Goal: Information Seeking & Learning: Check status

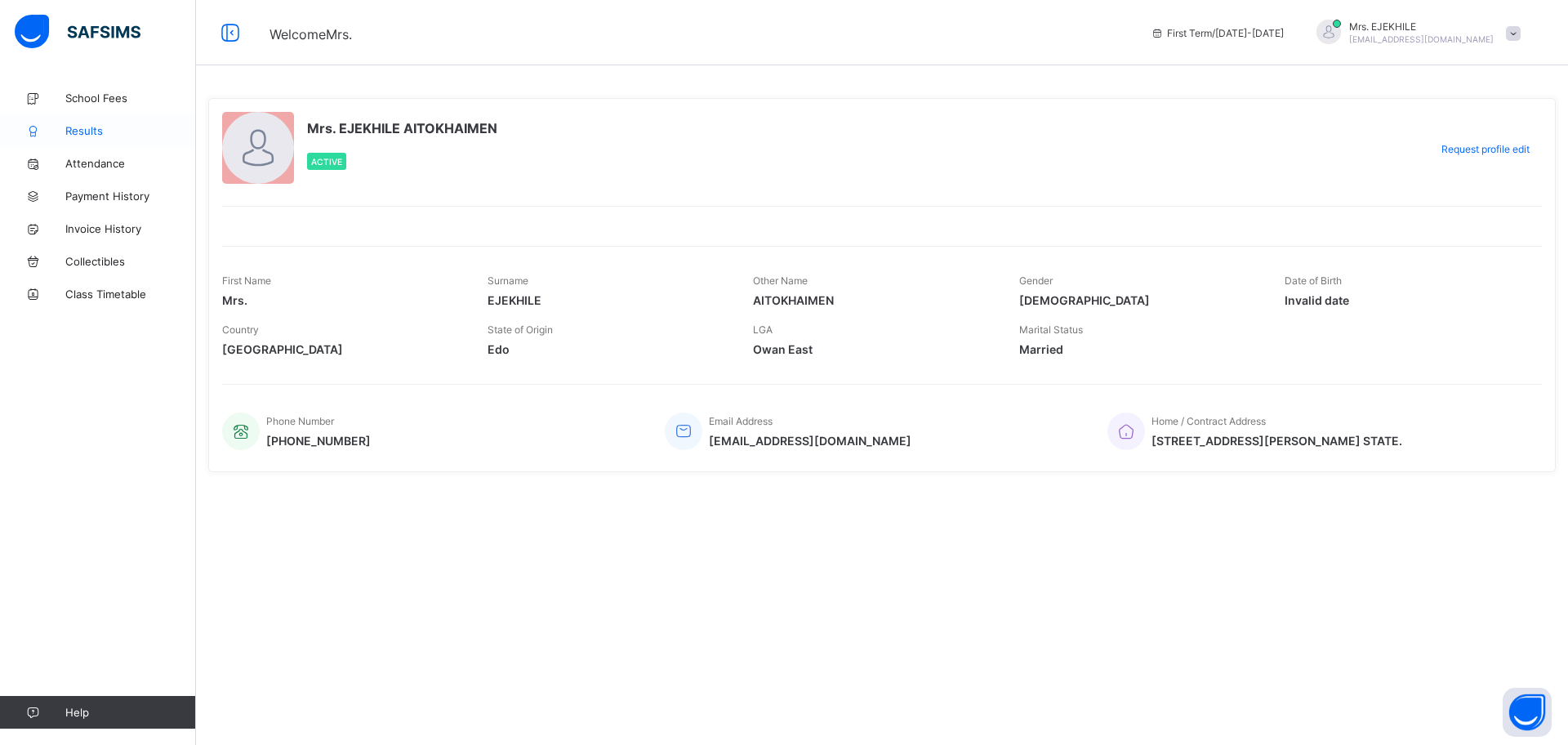
click at [78, 132] on span "Results" at bounding box center [130, 130] width 130 height 13
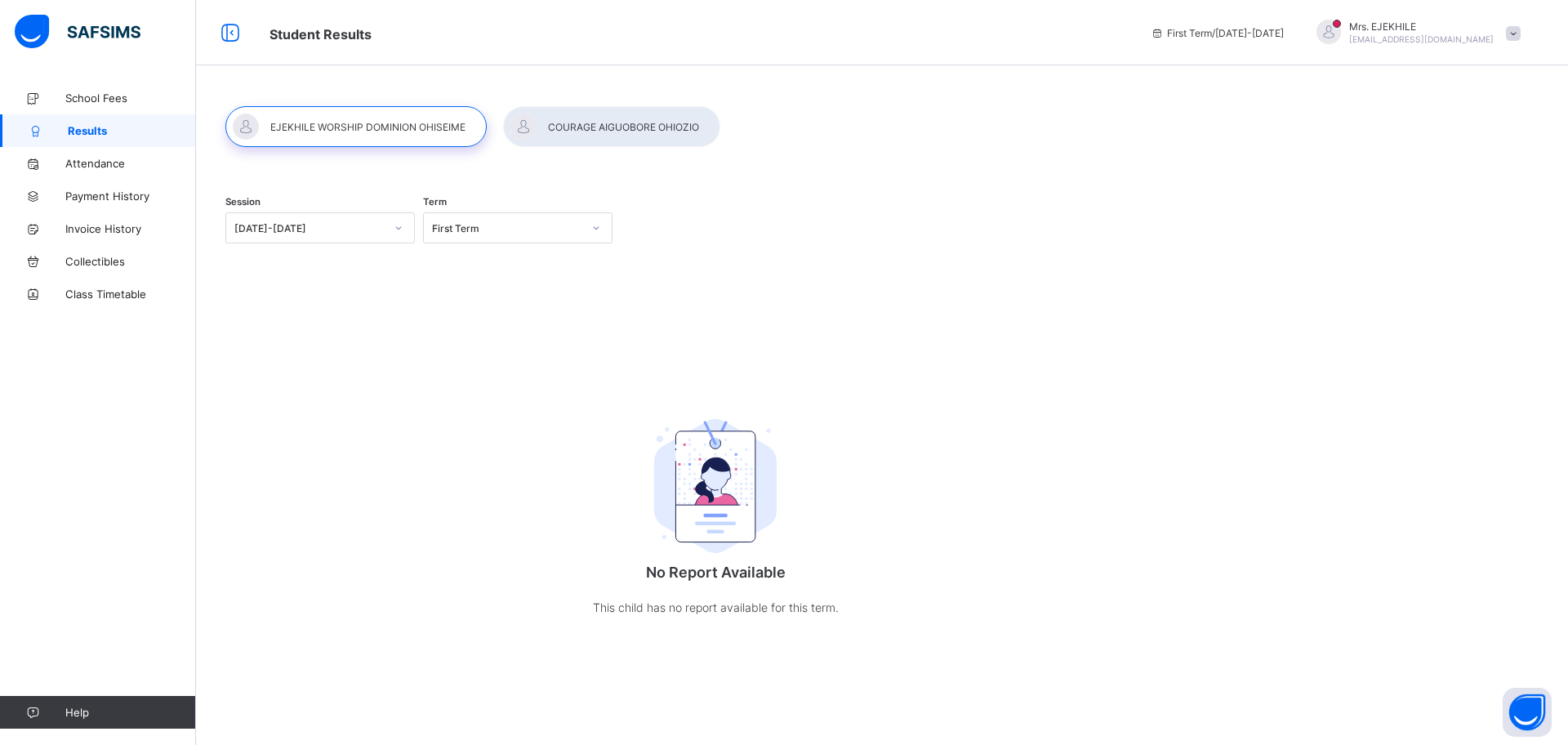
click at [393, 229] on div at bounding box center [398, 228] width 28 height 26
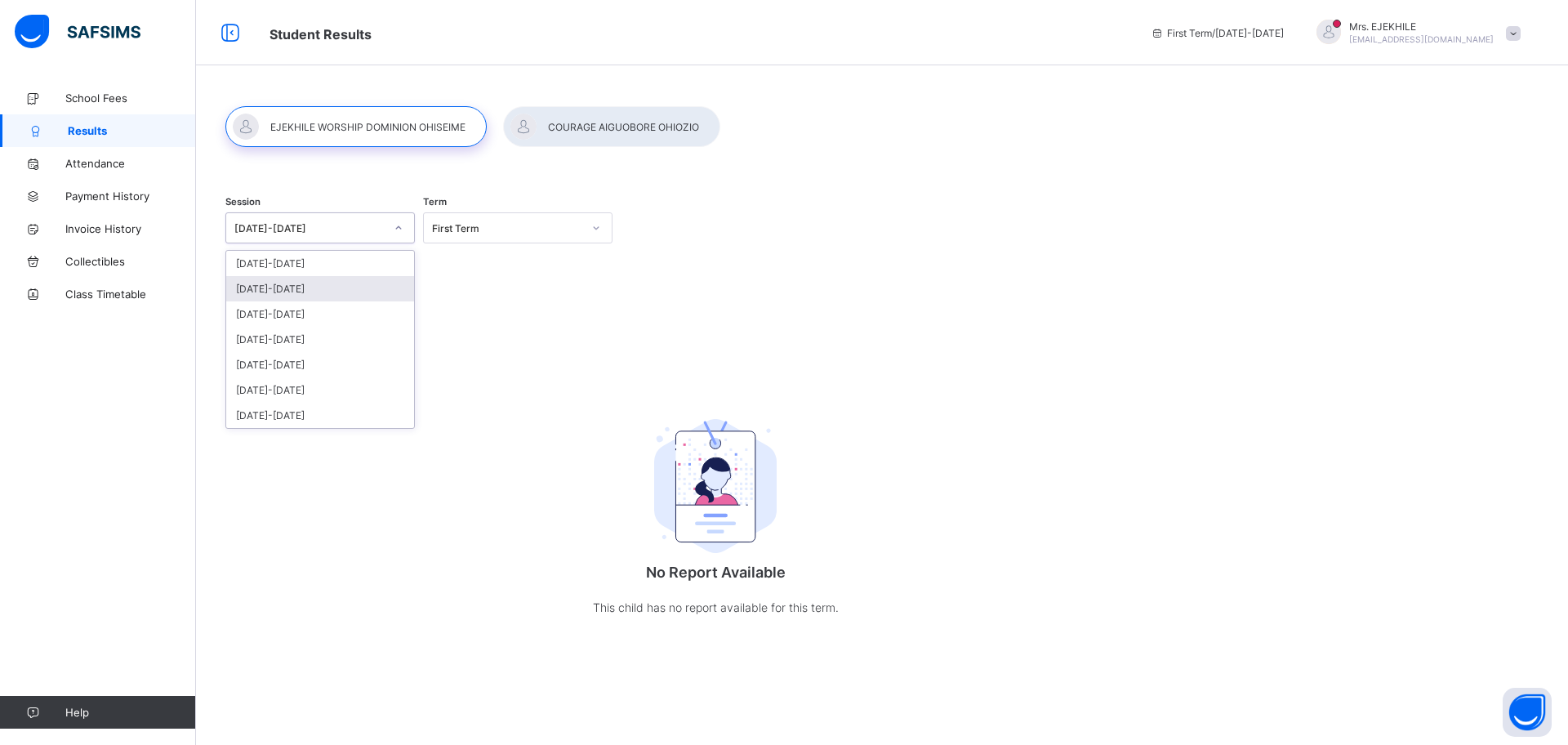
click at [269, 293] on div "[DATE]-[DATE]" at bounding box center [320, 288] width 188 height 26
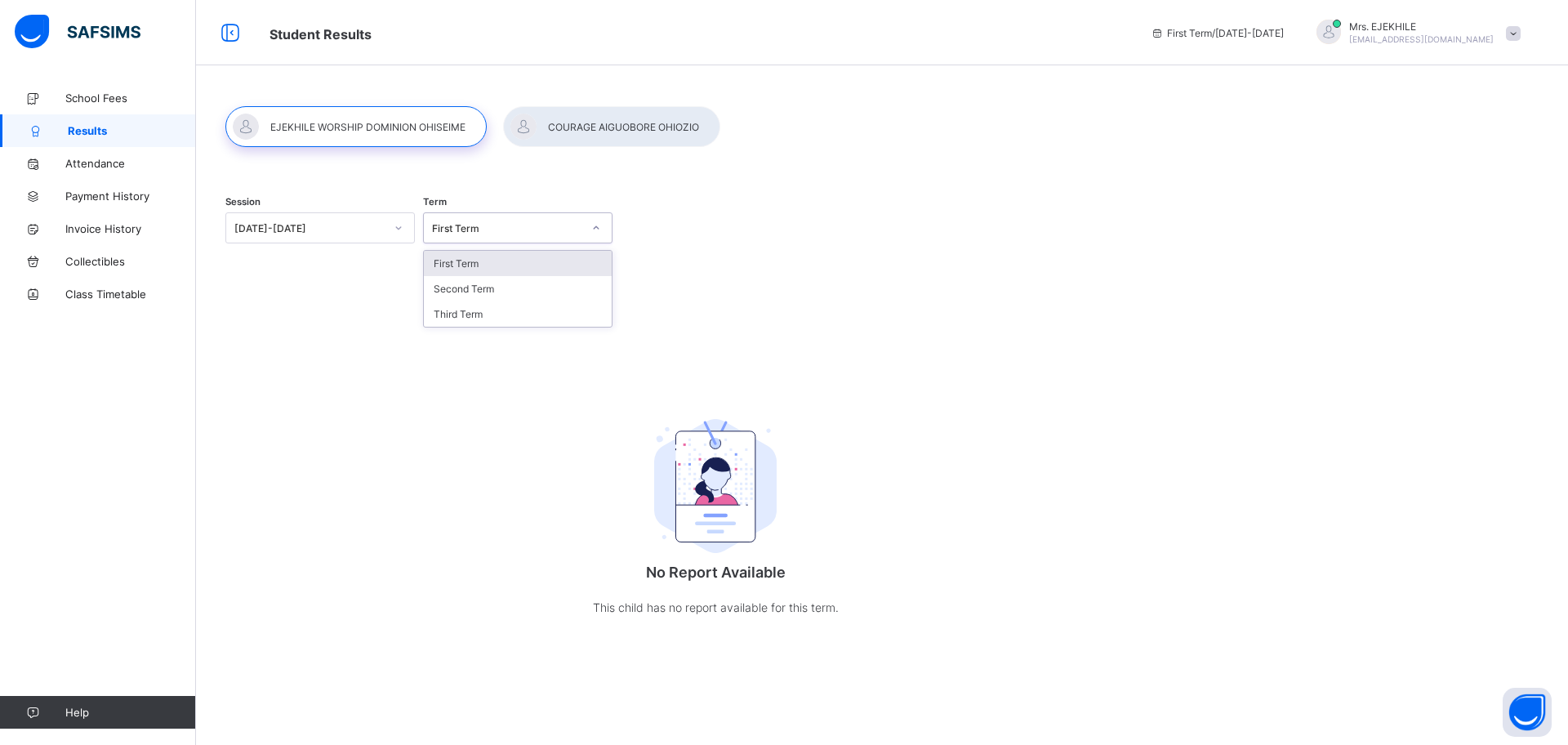
click at [598, 229] on icon at bounding box center [596, 227] width 10 height 17
click at [467, 317] on div "Third Term" at bounding box center [517, 314] width 188 height 26
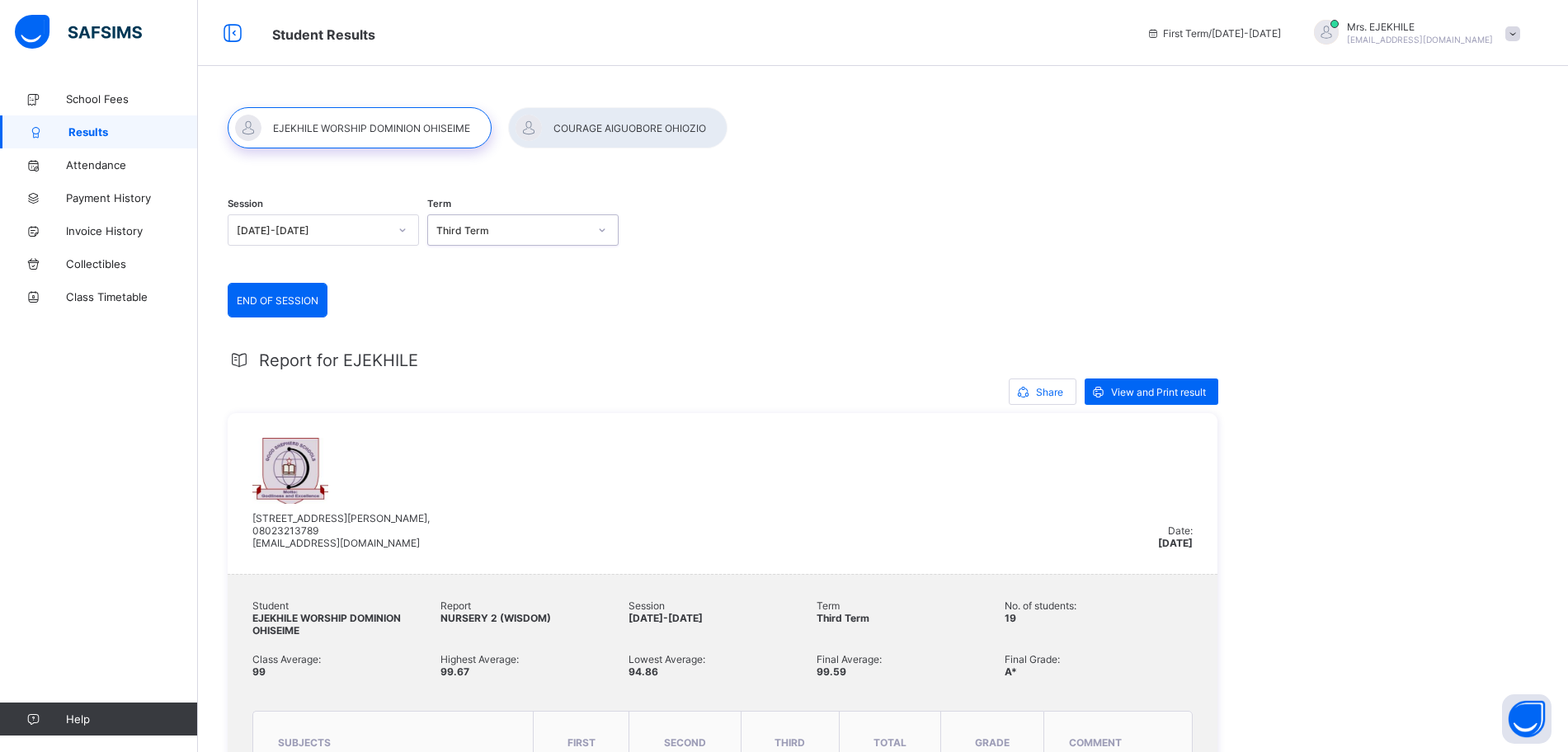
click at [572, 135] on div at bounding box center [618, 127] width 220 height 41
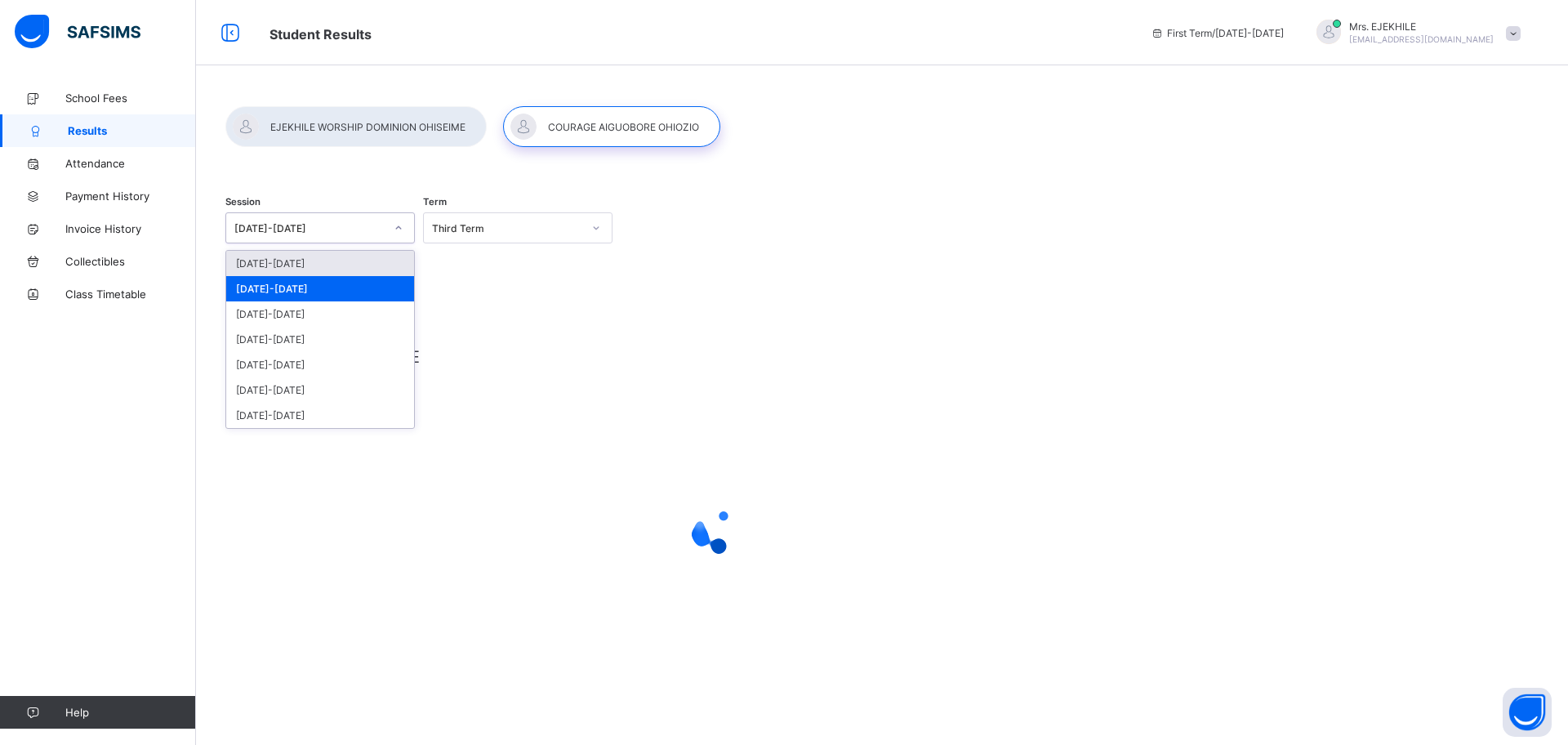
click at [400, 227] on icon at bounding box center [398, 227] width 10 height 17
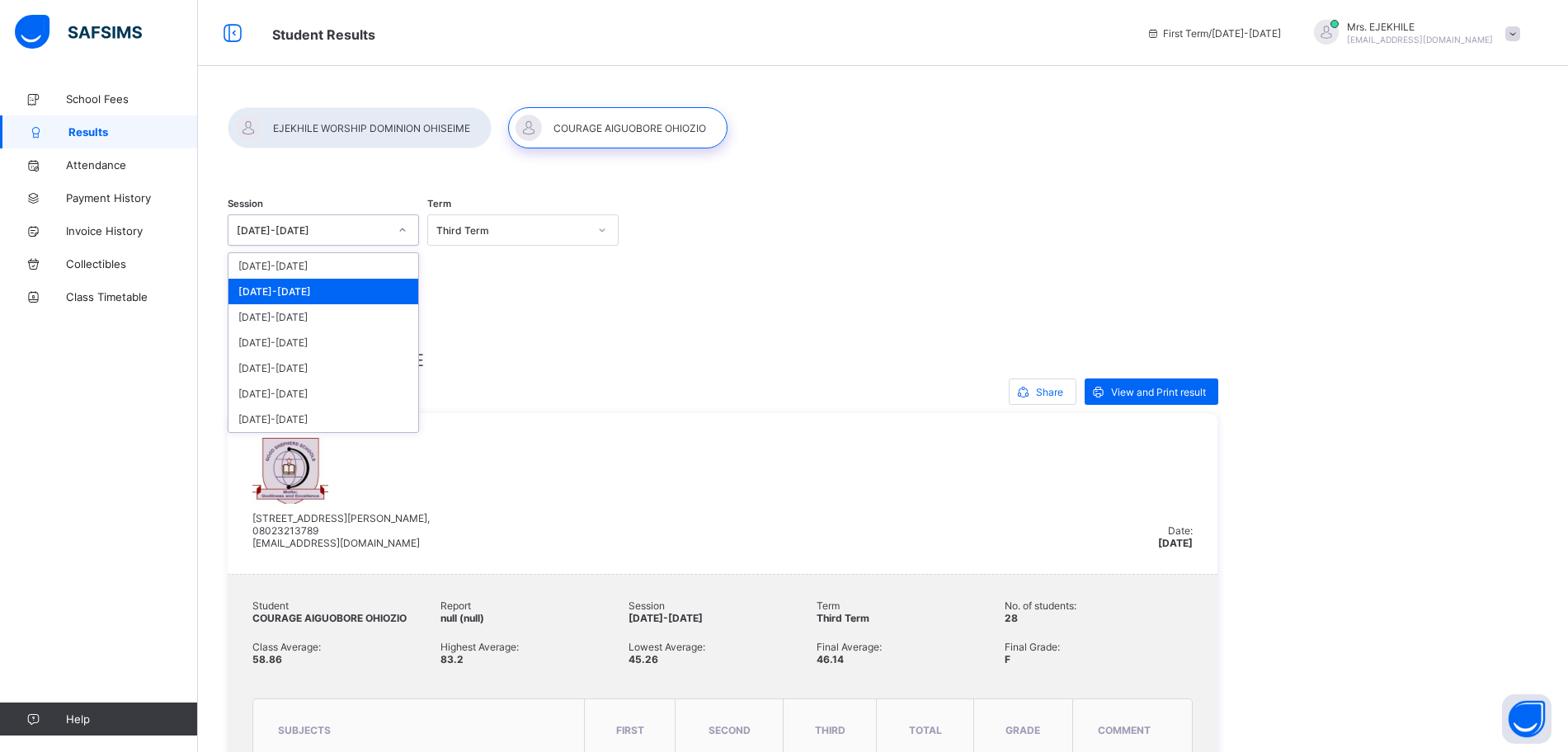
click at [270, 284] on div "[DATE]-[DATE]" at bounding box center [323, 291] width 190 height 26
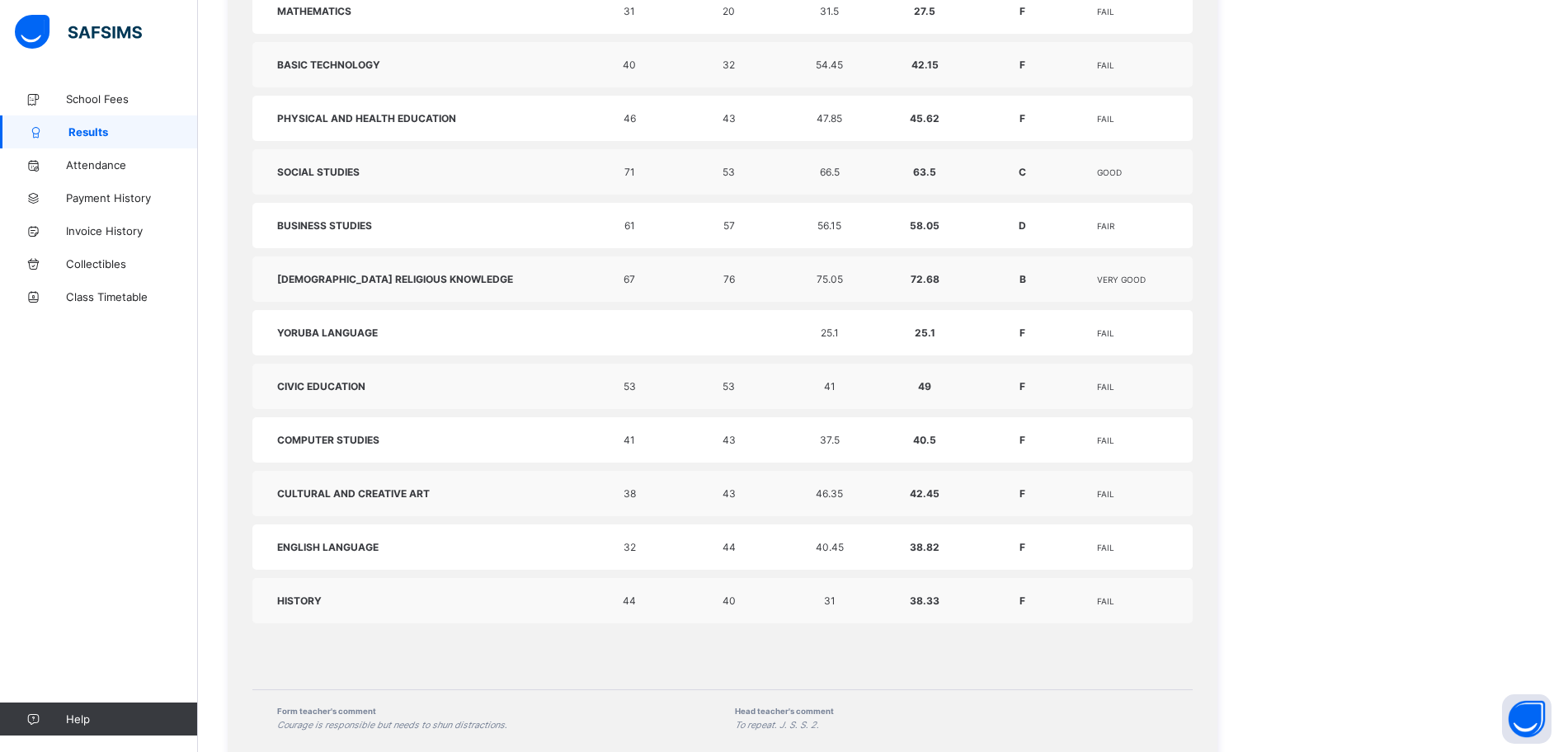
scroll to position [1031, 0]
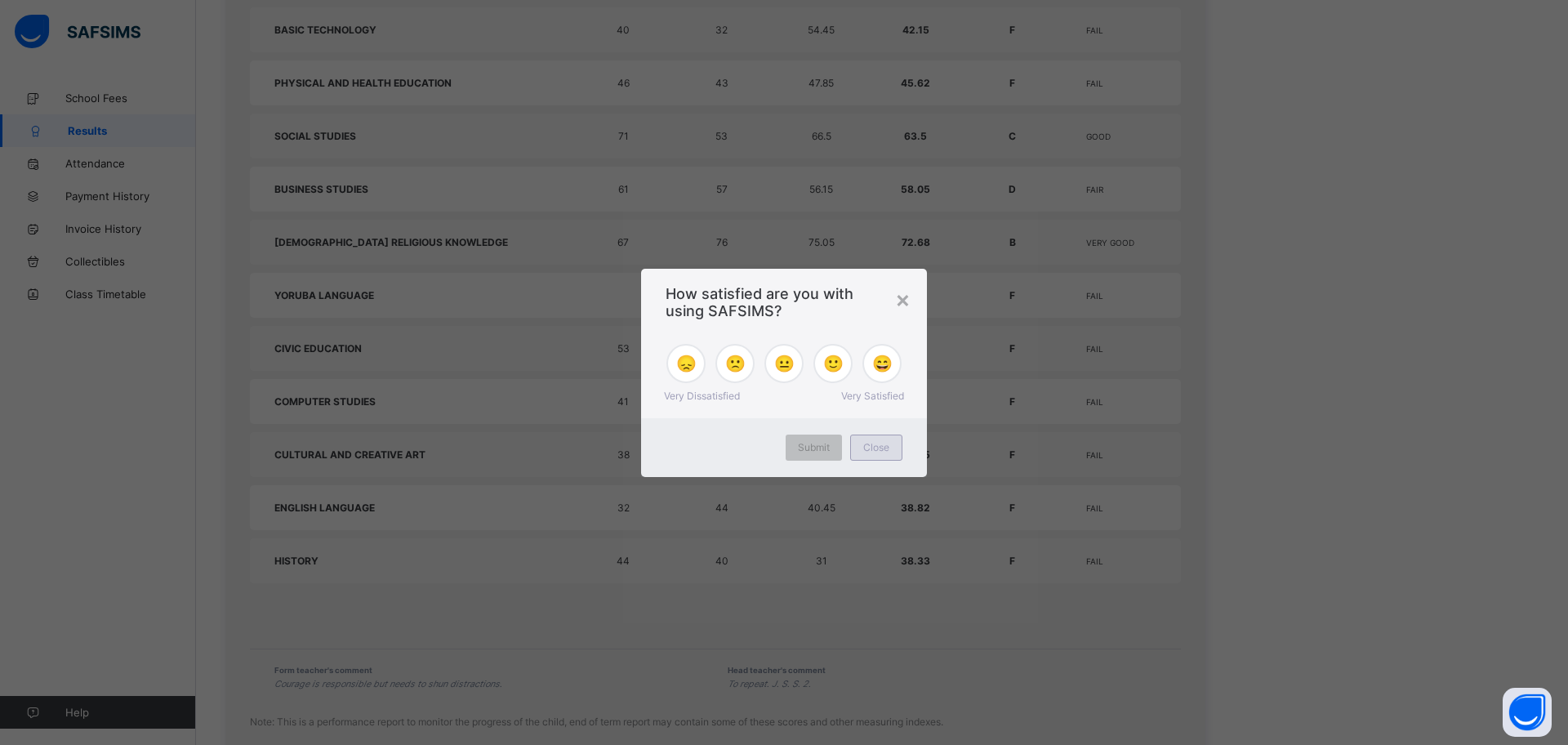
click at [865, 446] on span "Close" at bounding box center [877, 447] width 26 height 12
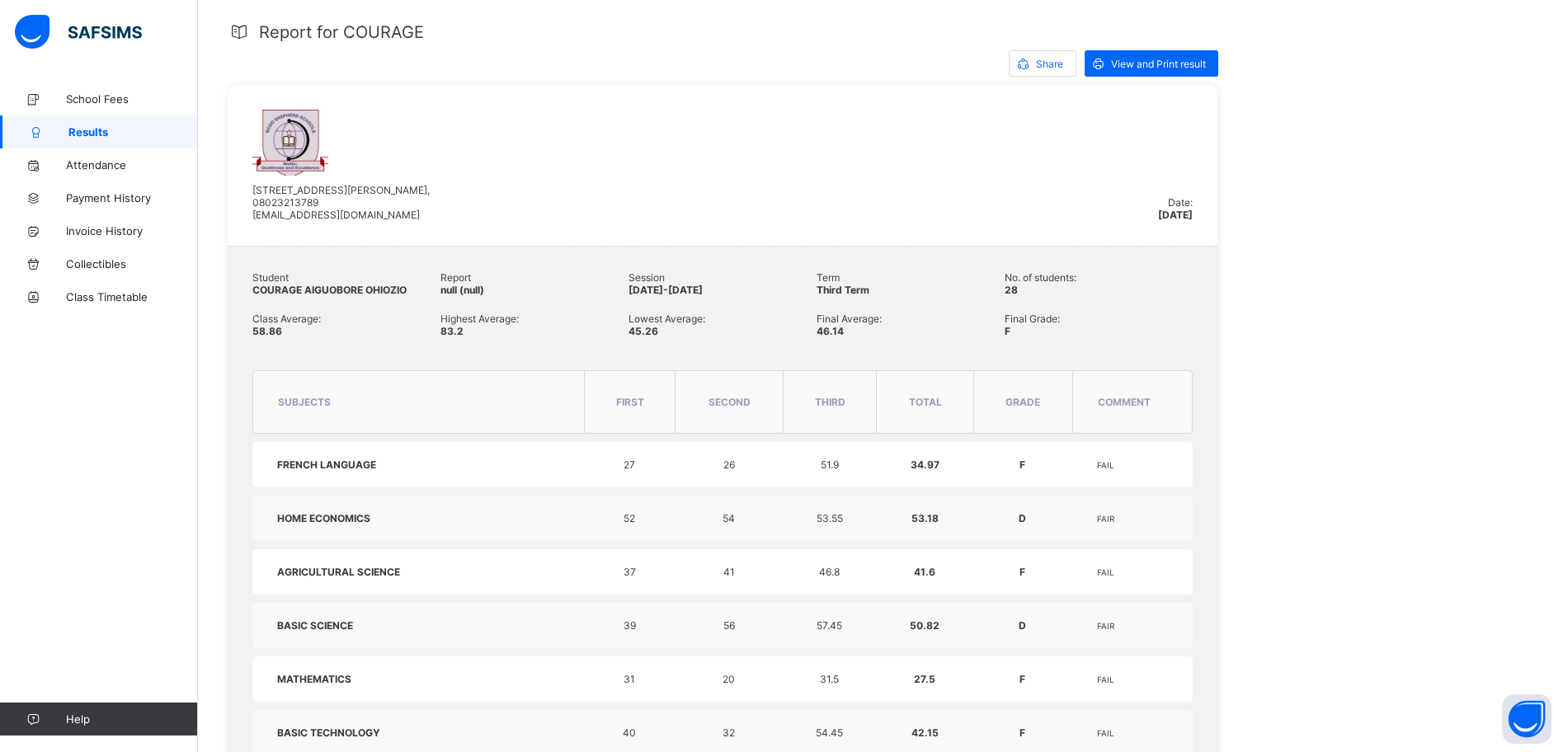
scroll to position [310, 0]
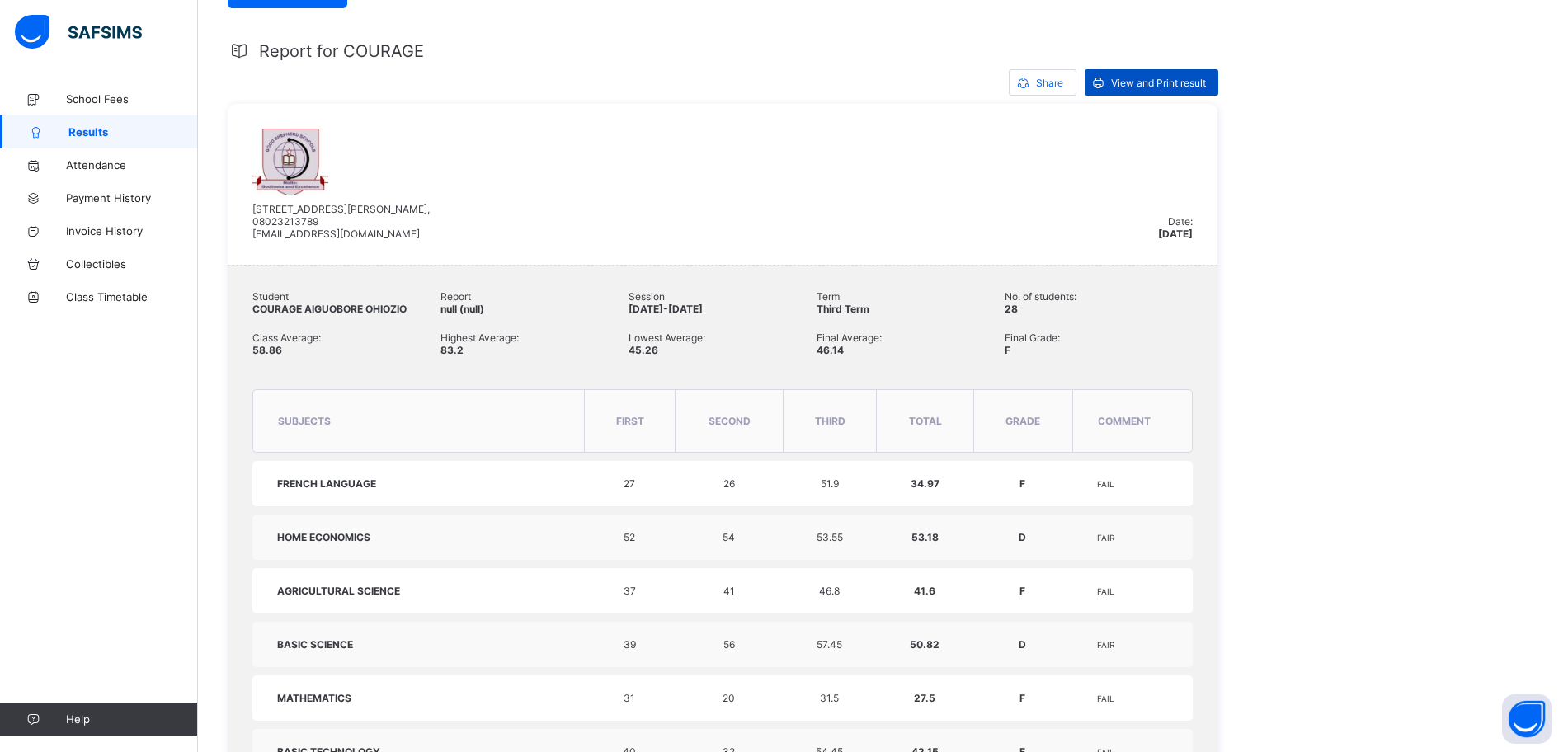
click at [1132, 86] on span "View and Print result" at bounding box center [1158, 83] width 95 height 12
click at [109, 99] on span "School Fees" at bounding box center [132, 99] width 132 height 13
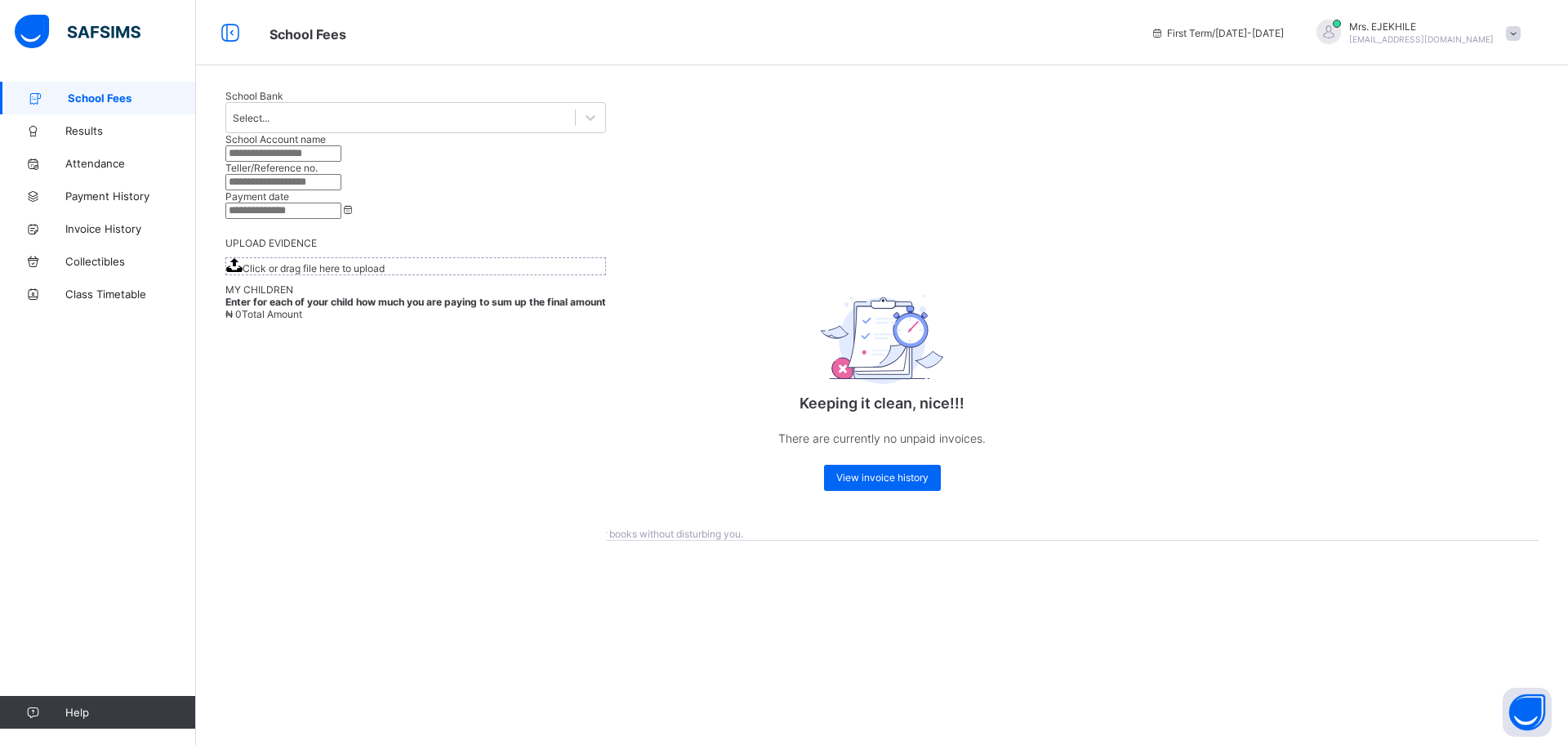
click at [100, 97] on span "School Fees" at bounding box center [131, 98] width 128 height 13
click at [859, 472] on span "View invoice history" at bounding box center [882, 478] width 93 height 12
click at [872, 478] on span "View invoice history" at bounding box center [882, 478] width 93 height 12
click at [76, 133] on span "Results" at bounding box center [130, 130] width 130 height 13
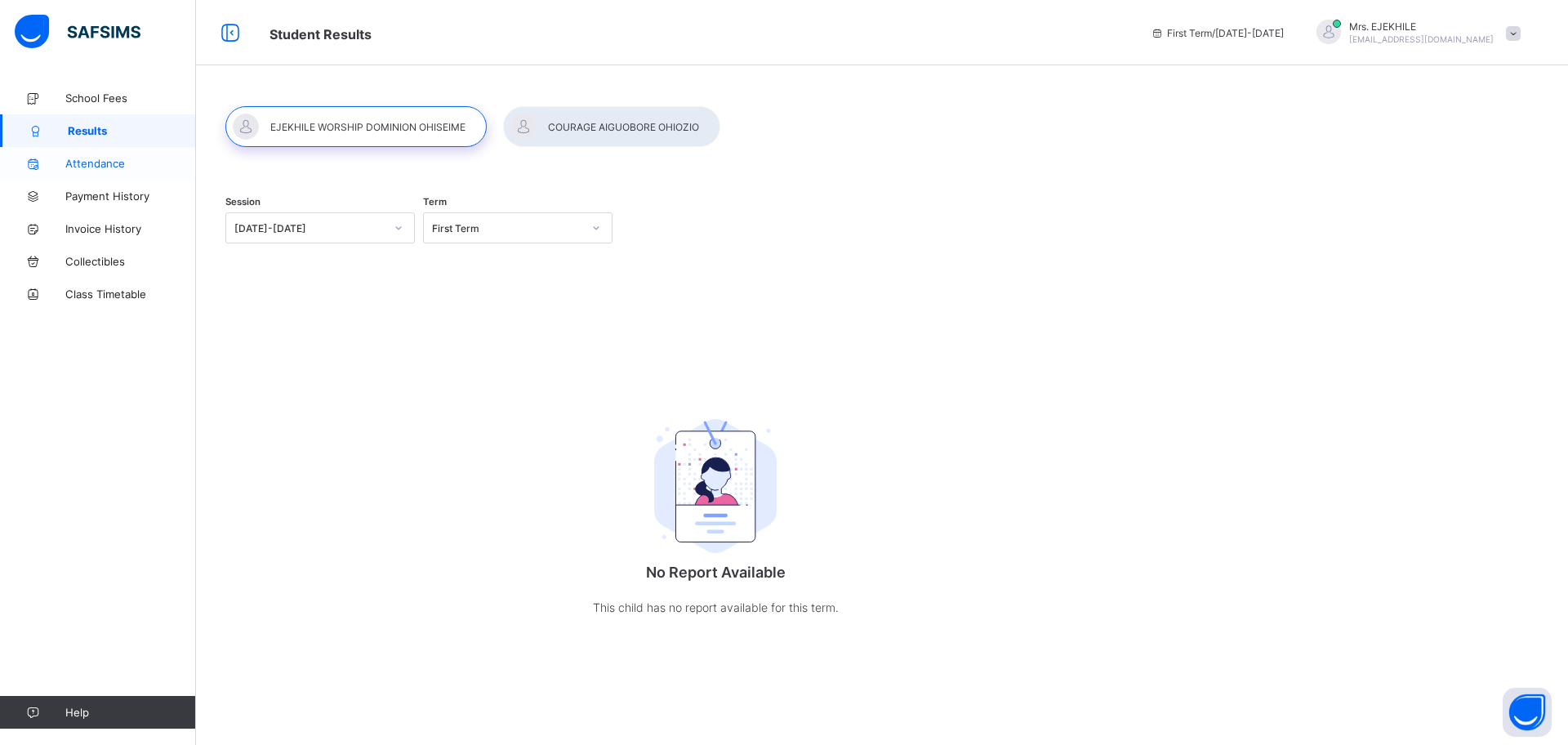
click at [106, 168] on span "Attendance" at bounding box center [130, 163] width 130 height 13
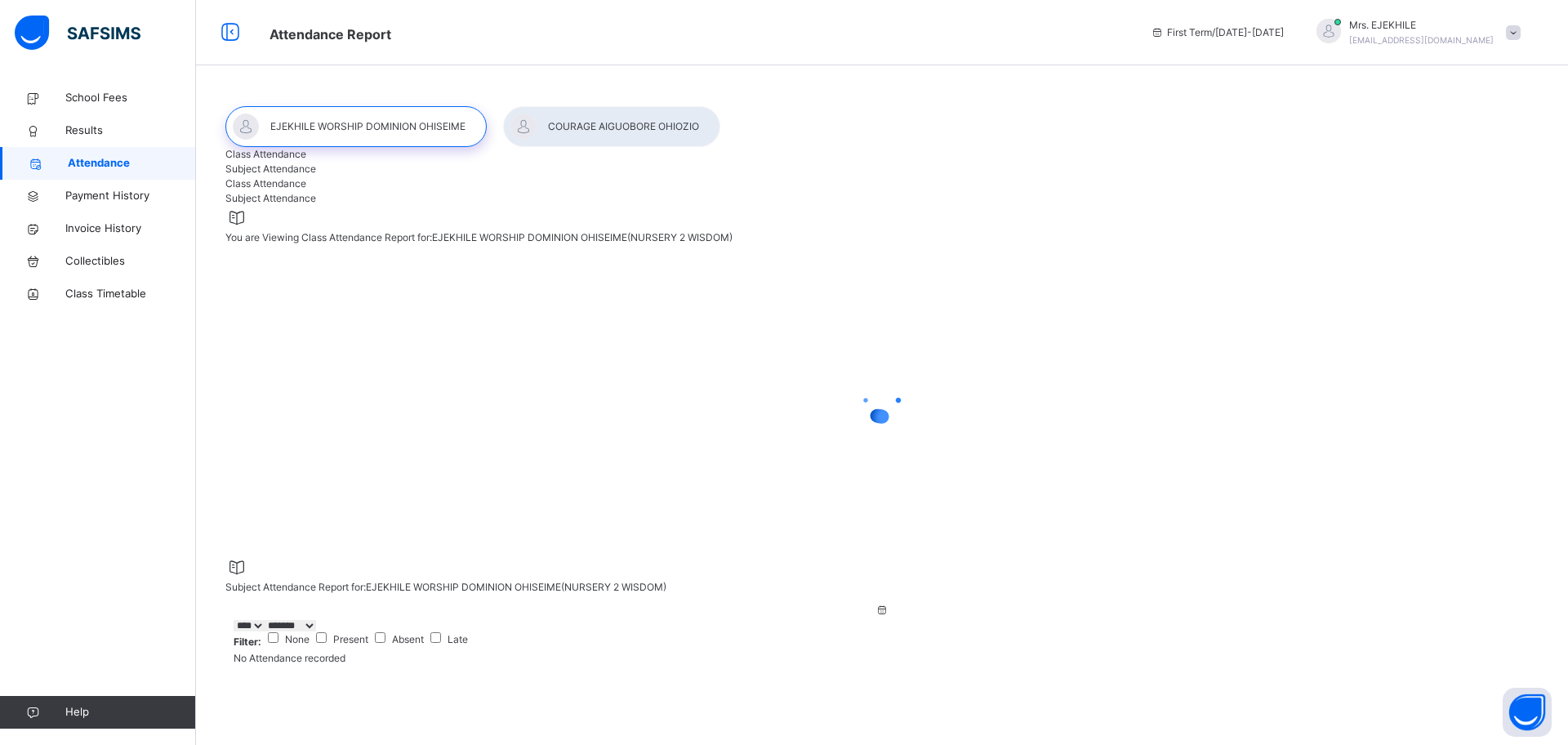
select select "****"
select select "*"
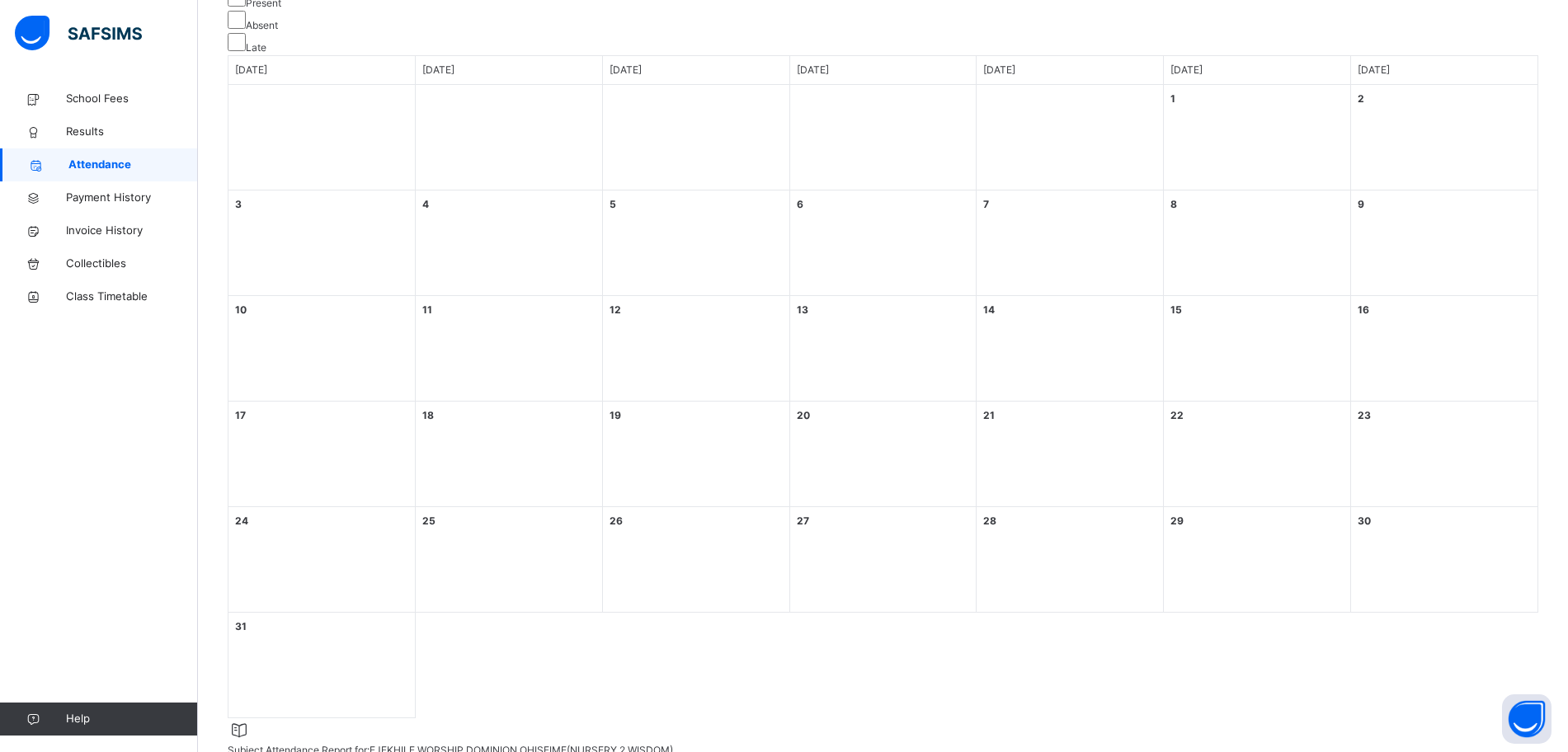
scroll to position [309, 0]
click at [118, 203] on span "Payment History" at bounding box center [132, 198] width 132 height 17
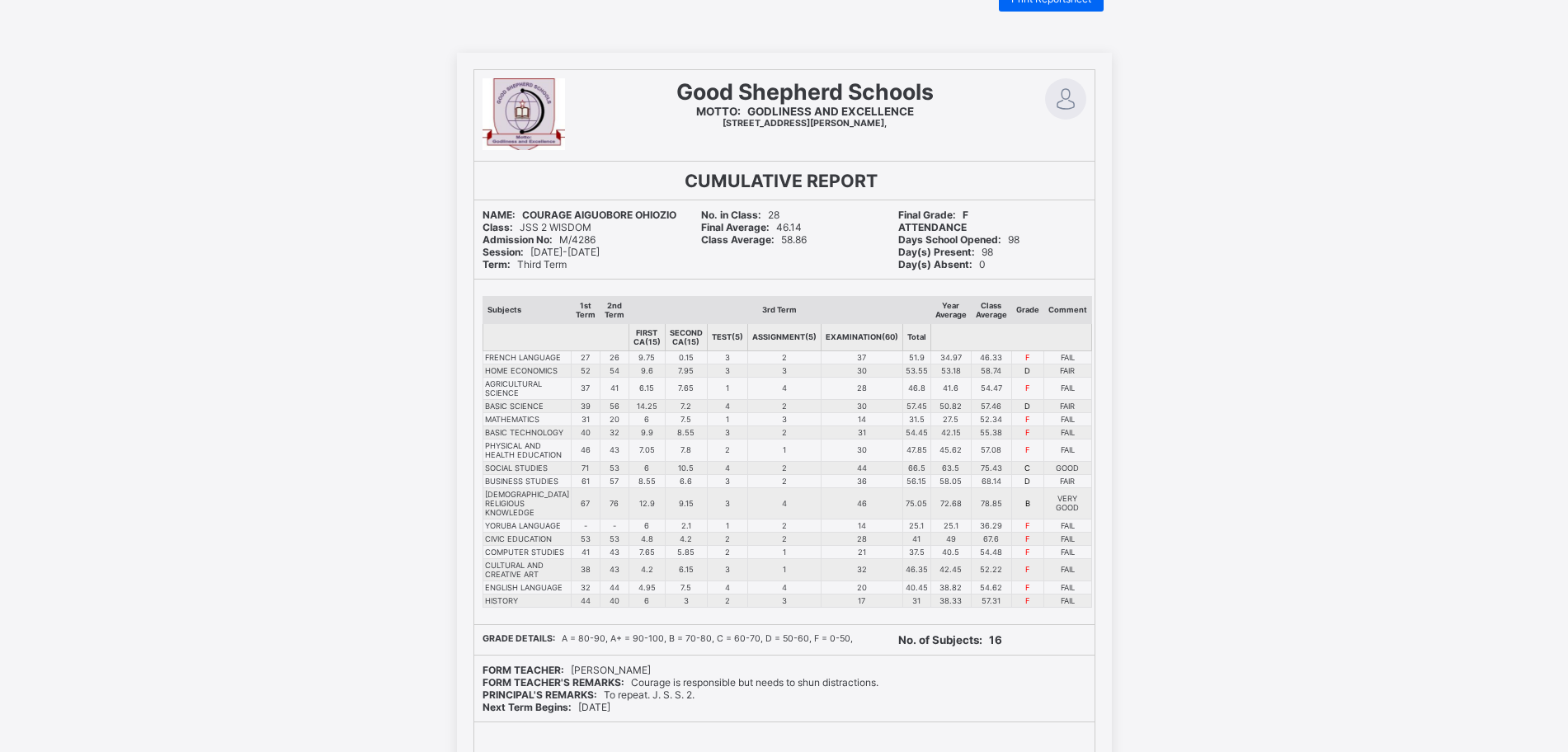
scroll to position [103, 0]
